Goal: Transaction & Acquisition: Purchase product/service

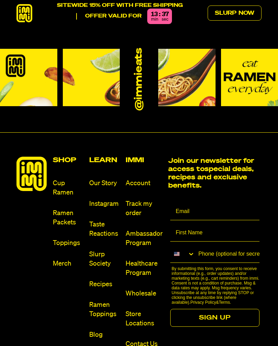
scroll to position [3378, 0]
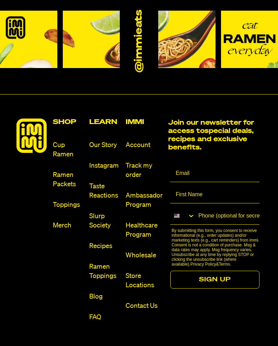
click at [64, 140] on link "Cup Ramen" at bounding box center [68, 149] width 31 height 19
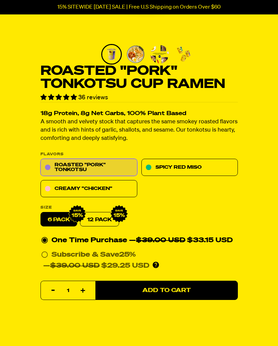
scroll to position [136, 0]
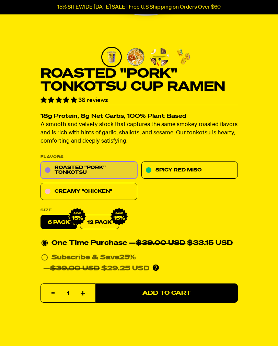
click at [113, 194] on link "Creamy "Chicken"" at bounding box center [88, 191] width 97 height 17
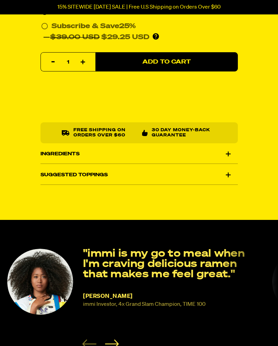
scroll to position [429, 0]
click at [228, 151] on div "Ingredients" at bounding box center [138, 153] width 197 height 19
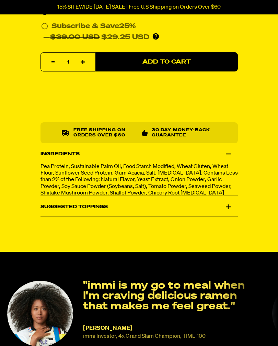
scroll to position [429, 0]
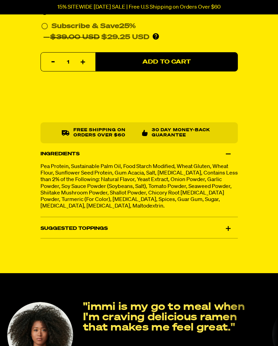
click at [236, 220] on div "Suggested Toppings" at bounding box center [138, 228] width 197 height 19
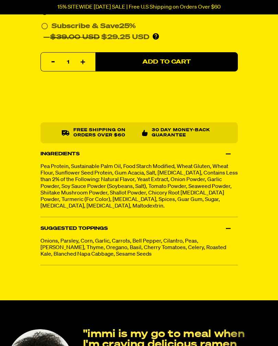
click at [173, 60] on span "Add to Cart" at bounding box center [166, 62] width 48 height 6
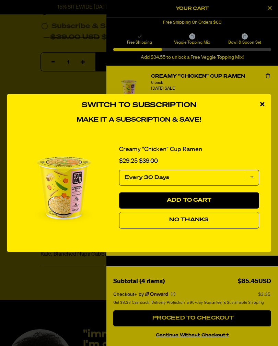
click at [208, 222] on span "No Thanks" at bounding box center [188, 219] width 39 height 5
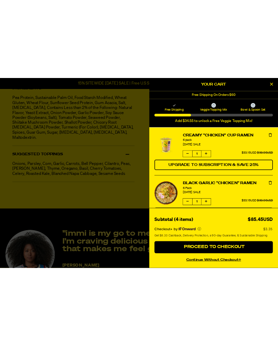
scroll to position [319, 0]
